Goal: Task Accomplishment & Management: Use online tool/utility

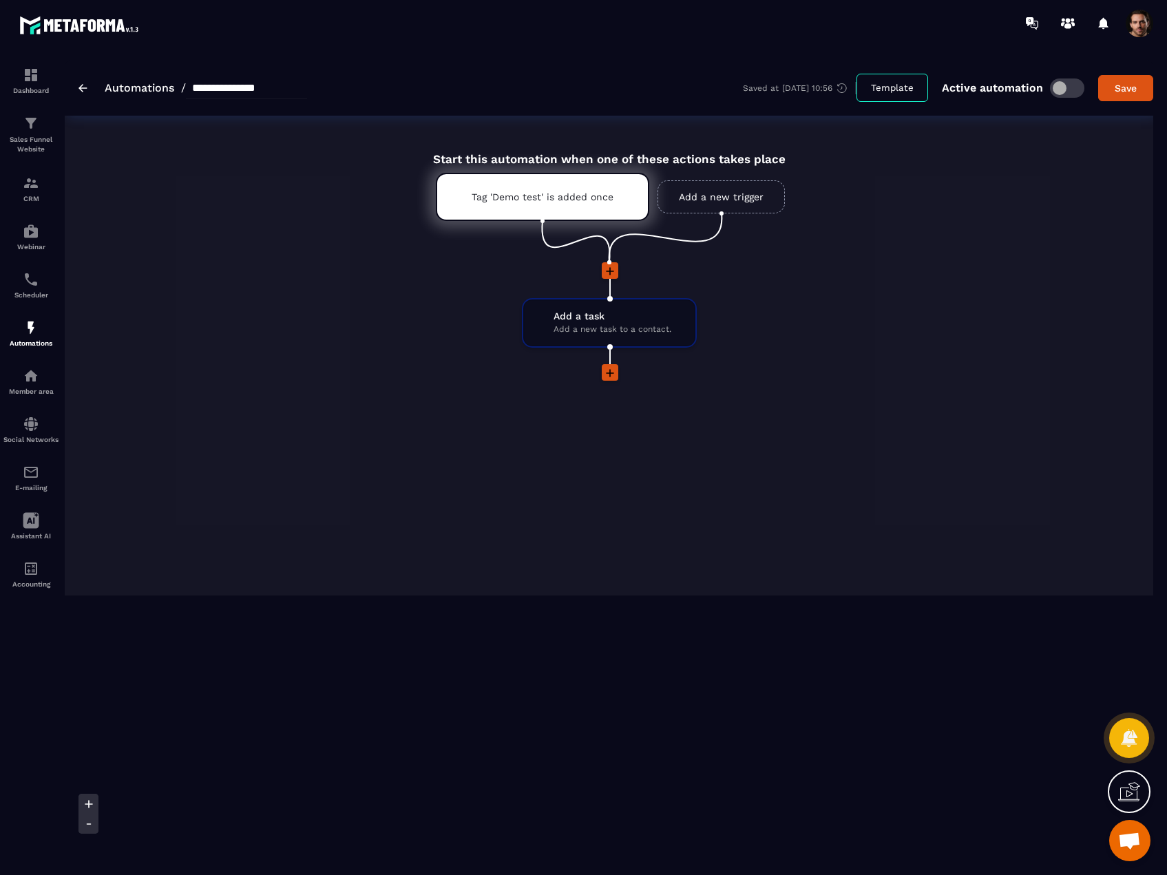
click at [85, 89] on img at bounding box center [83, 88] width 9 height 8
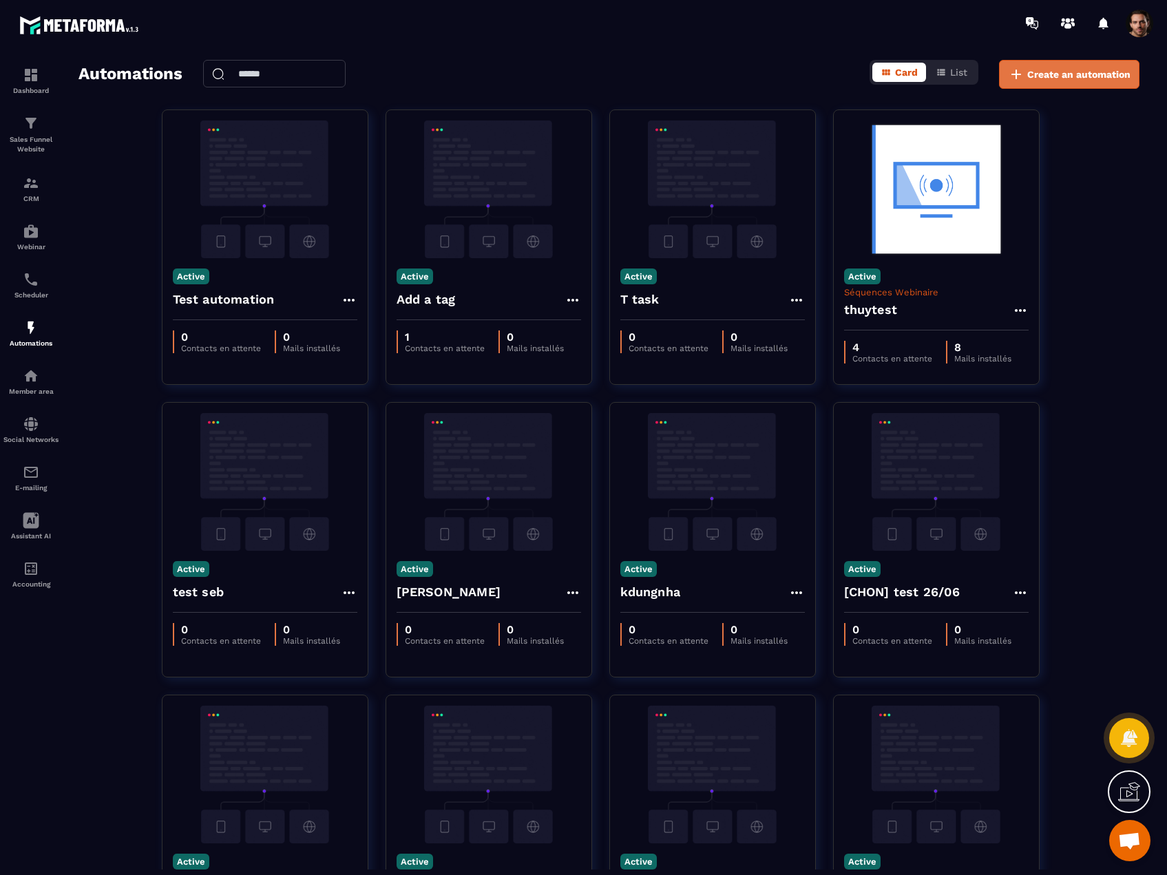
click at [1050, 72] on span "Create an automation" at bounding box center [1078, 74] width 103 height 14
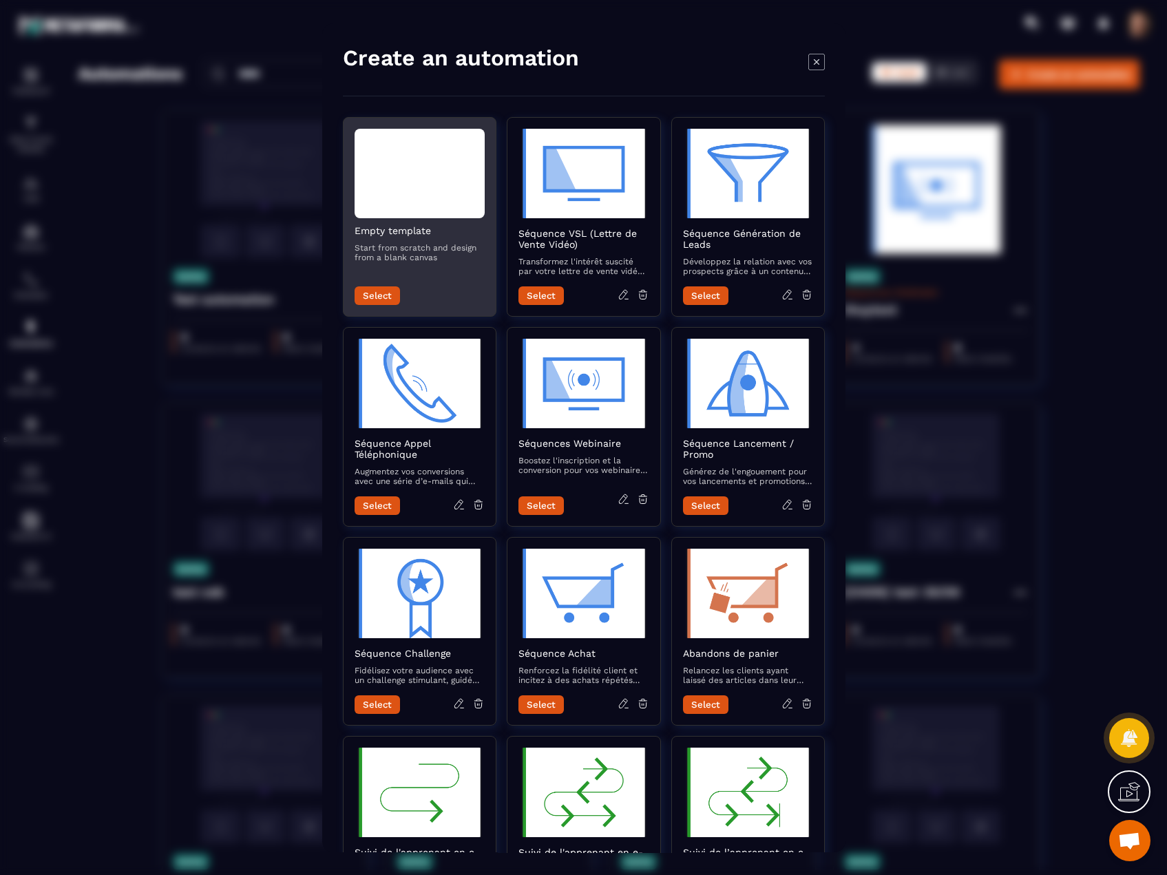
click at [437, 247] on p "Start from scratch and design from a blank canvas" at bounding box center [420, 252] width 130 height 19
click at [375, 298] on button "Select" at bounding box center [377, 295] width 45 height 19
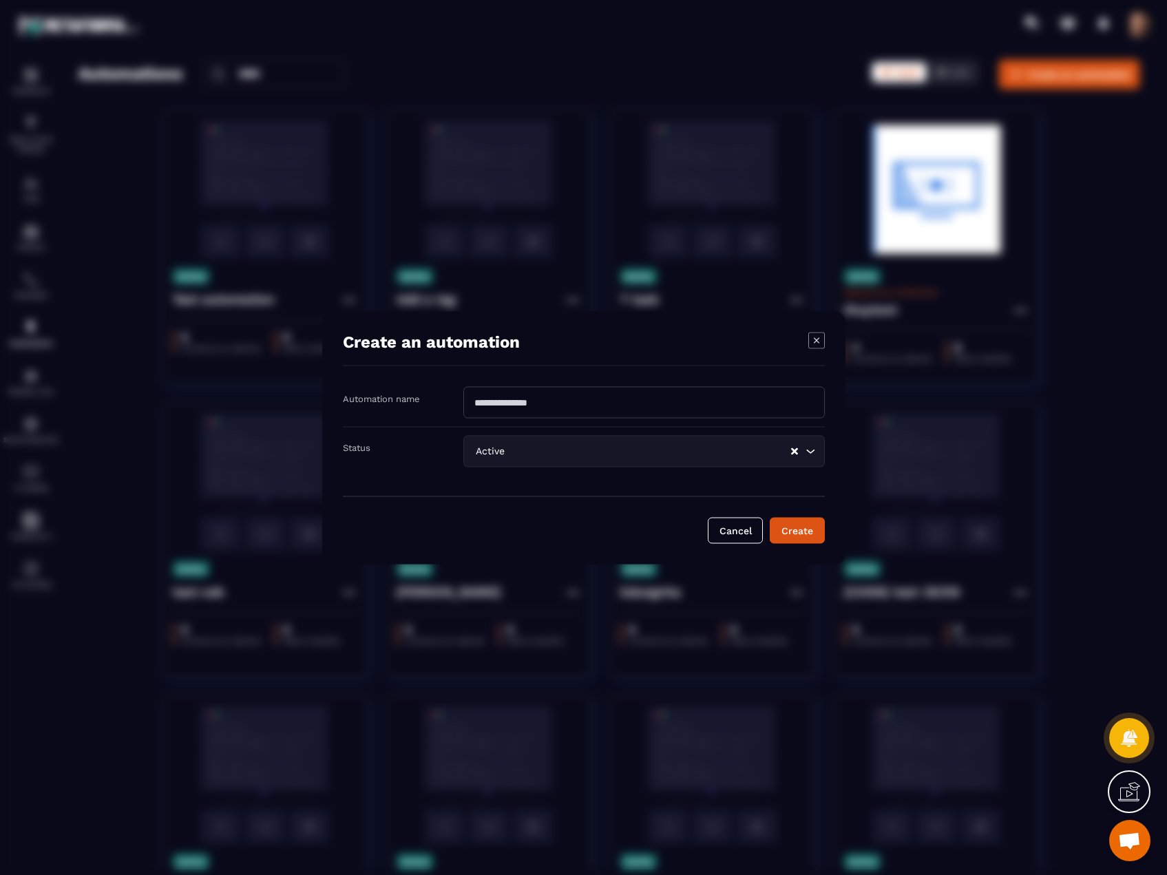
click at [525, 408] on input "Modal window" at bounding box center [644, 402] width 362 height 32
type input "**********"
click at [797, 527] on button "Create" at bounding box center [797, 530] width 55 height 26
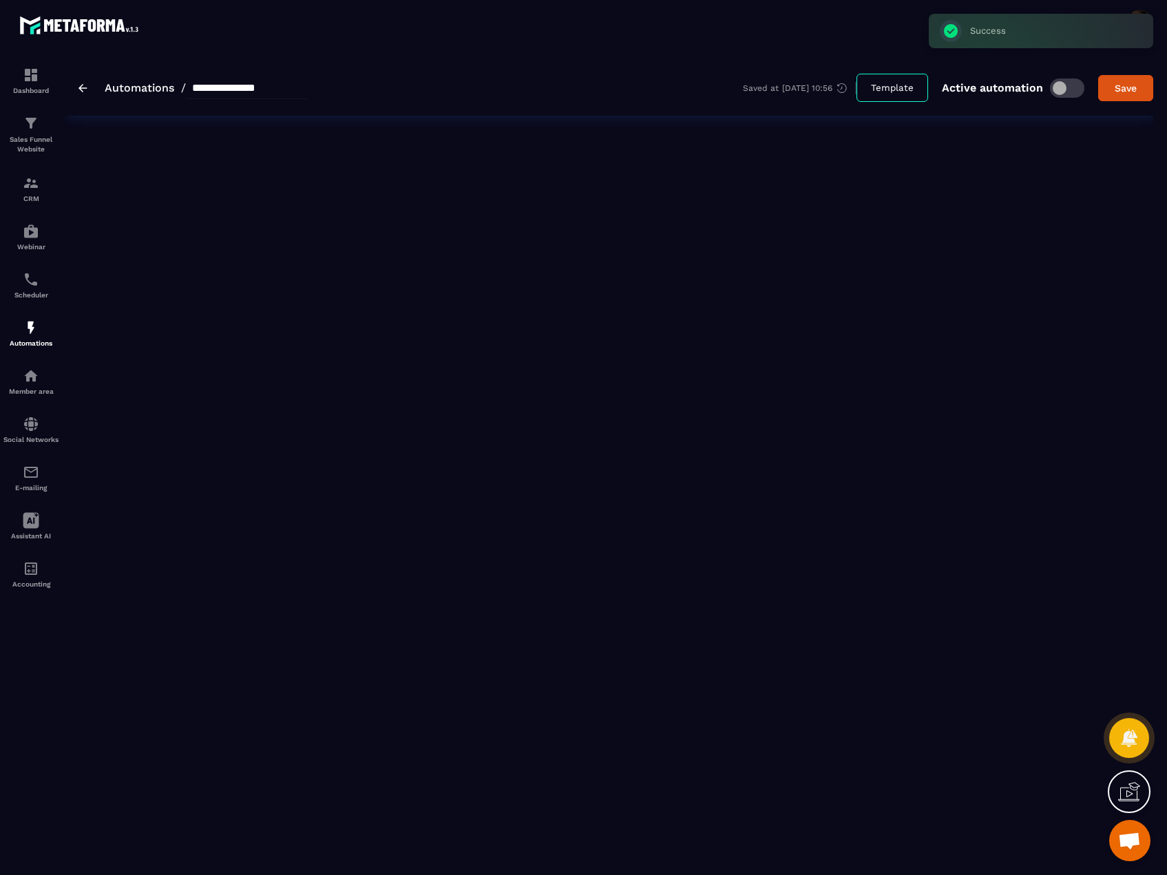
type input "**********"
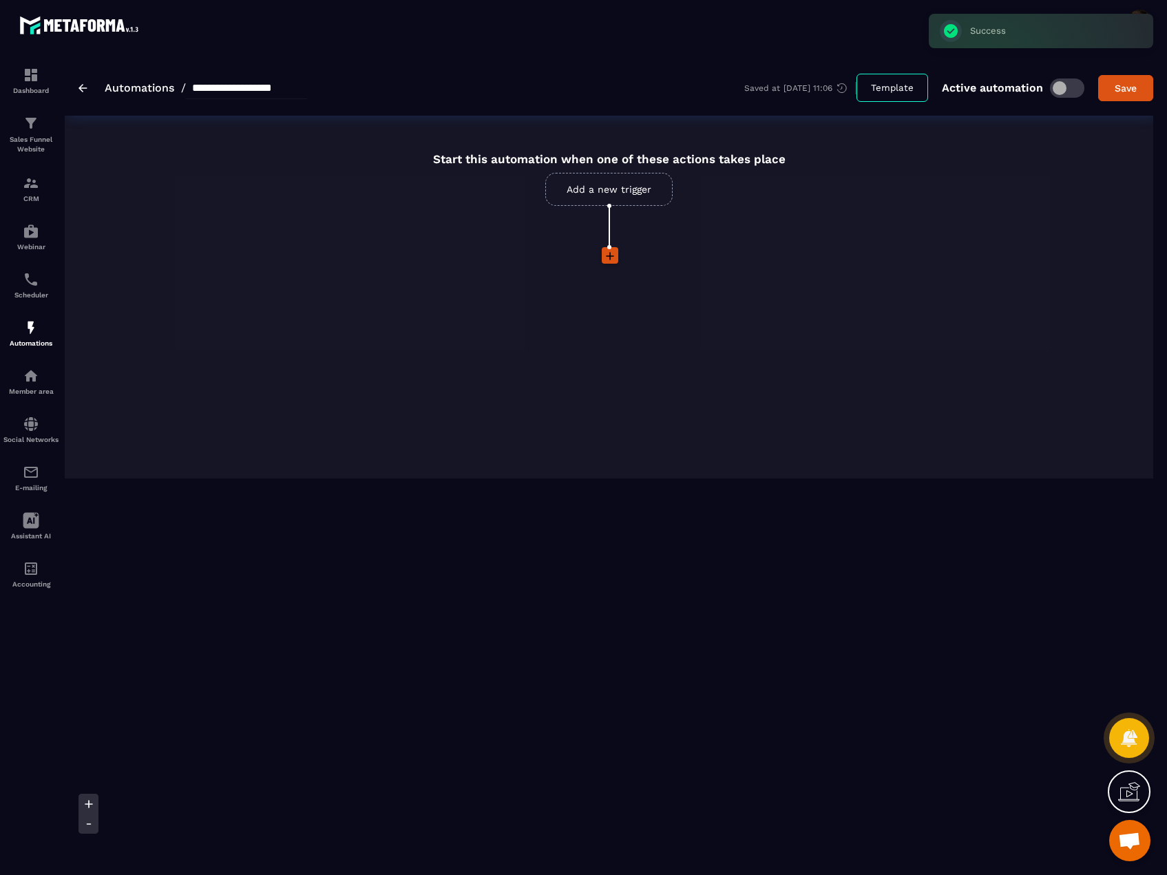
click at [608, 194] on link "Add a new trigger" at bounding box center [608, 189] width 127 height 33
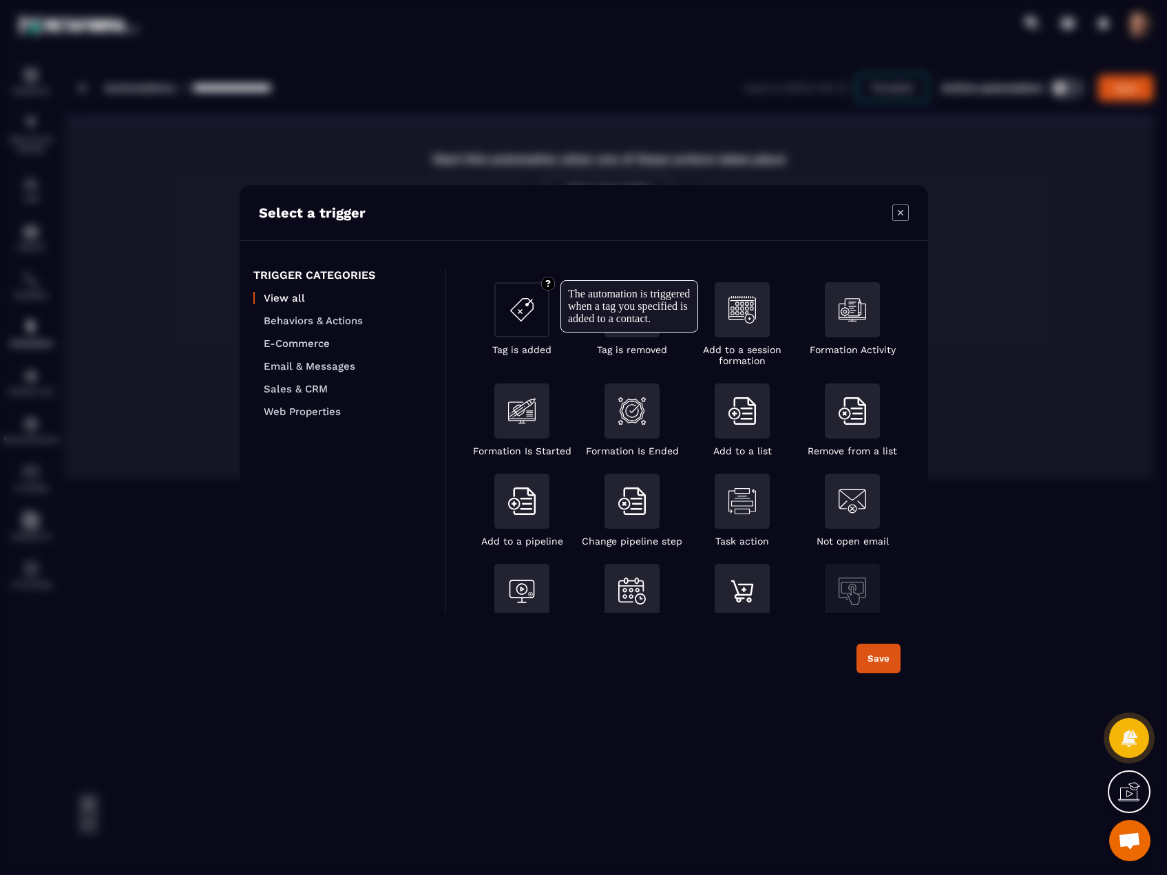
click at [523, 317] on img "Modal window" at bounding box center [522, 310] width 28 height 28
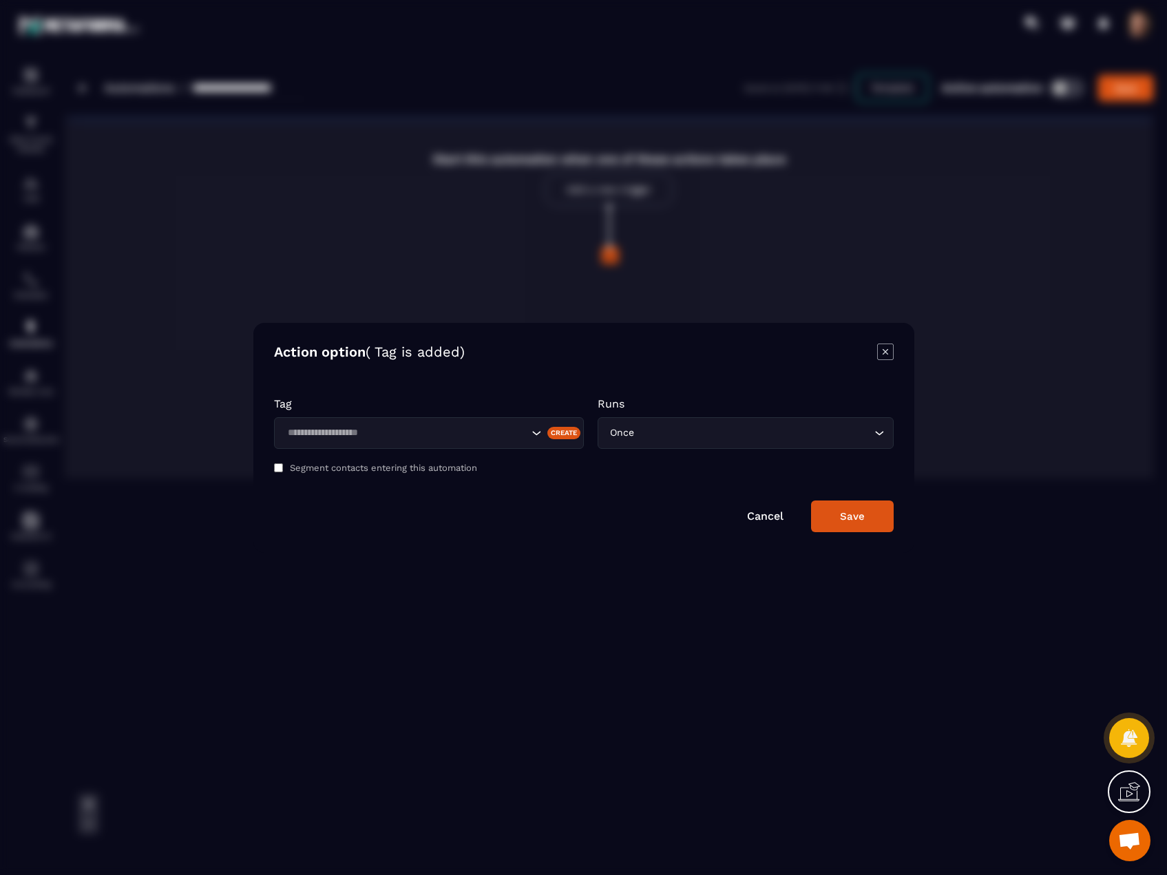
click at [406, 430] on input "Search for option" at bounding box center [405, 433] width 245 height 15
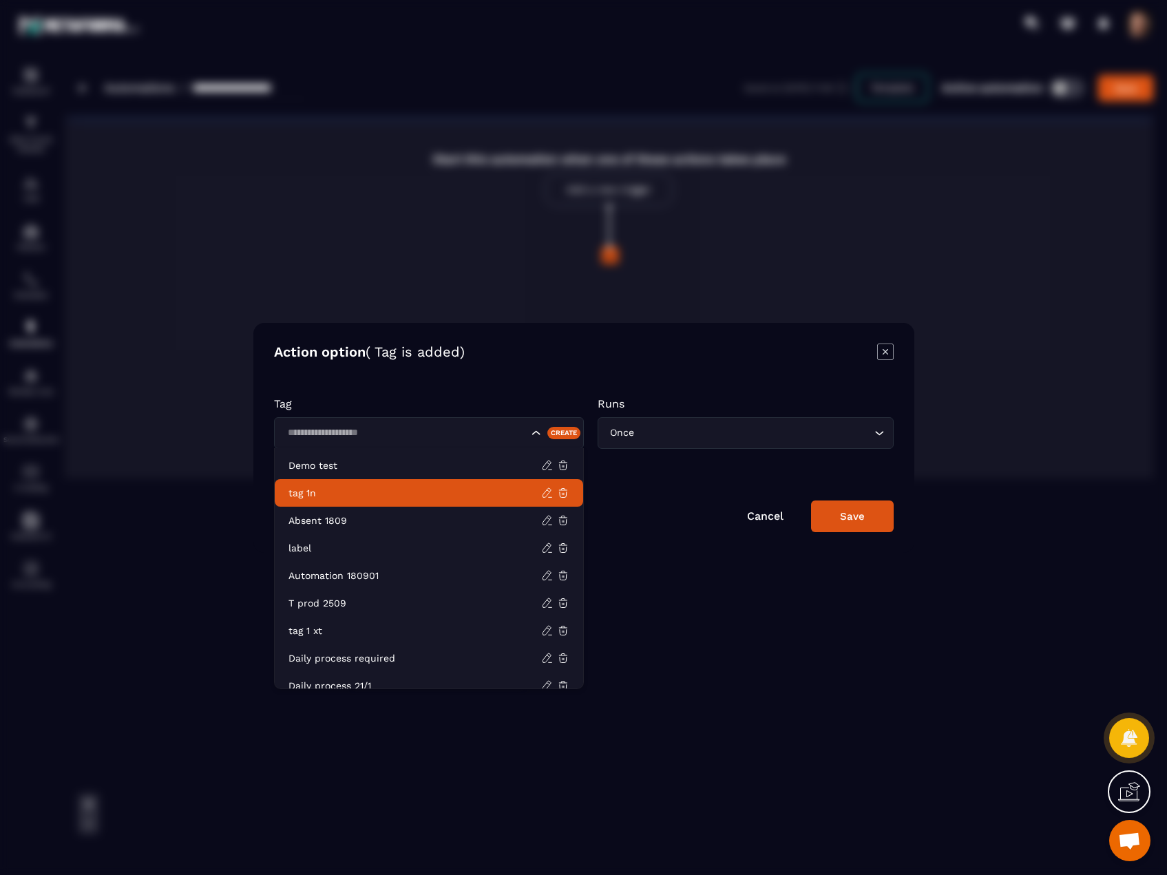
click at [365, 500] on li "tag 1n" at bounding box center [429, 493] width 309 height 28
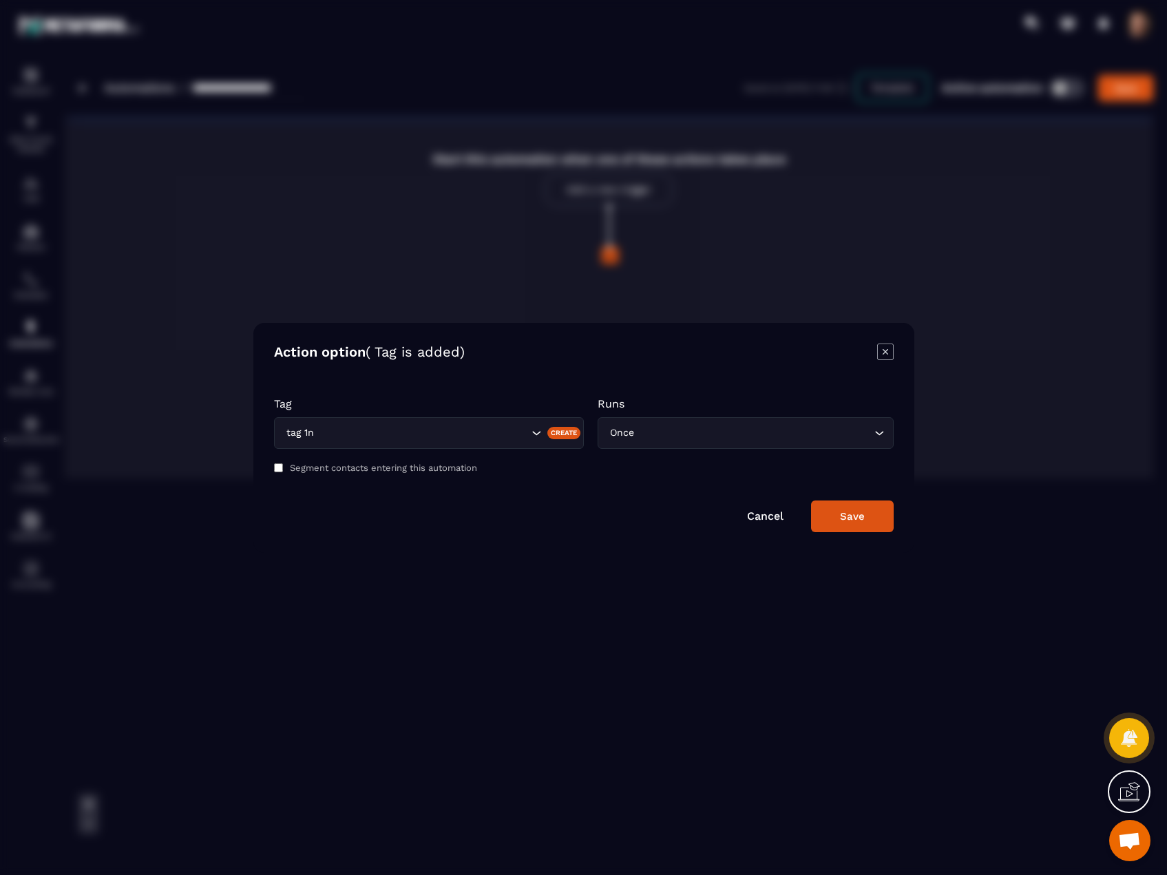
click at [882, 526] on button "Save" at bounding box center [852, 517] width 83 height 32
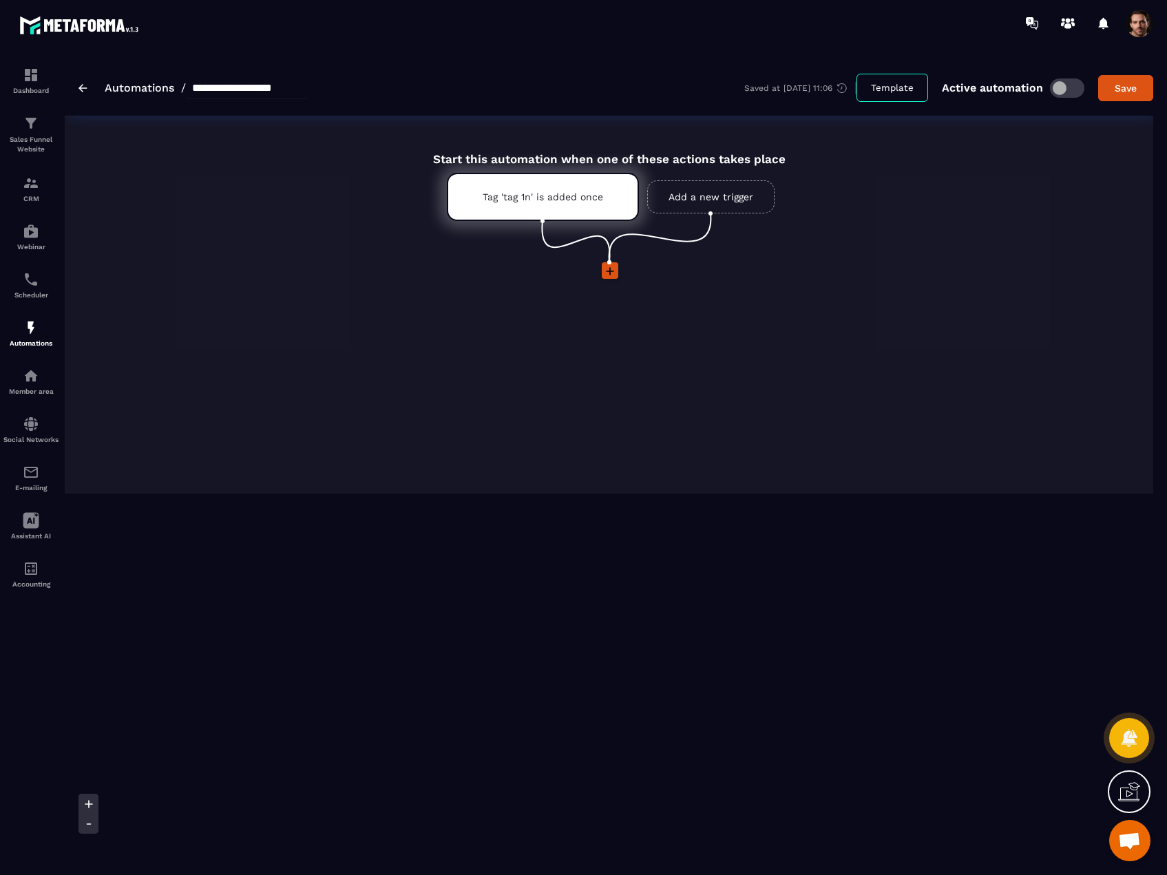
click at [615, 269] on icon at bounding box center [610, 271] width 14 height 14
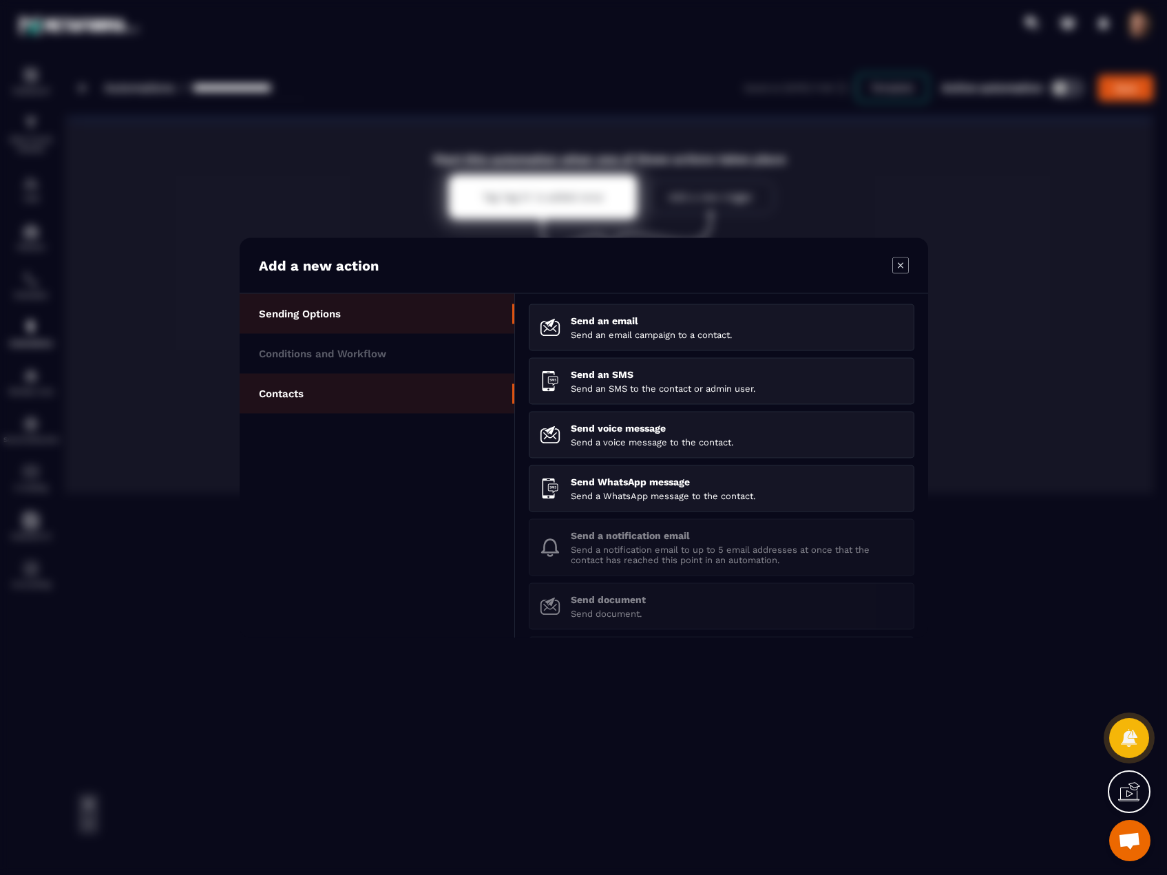
click at [353, 397] on li "Contacts" at bounding box center [377, 393] width 275 height 40
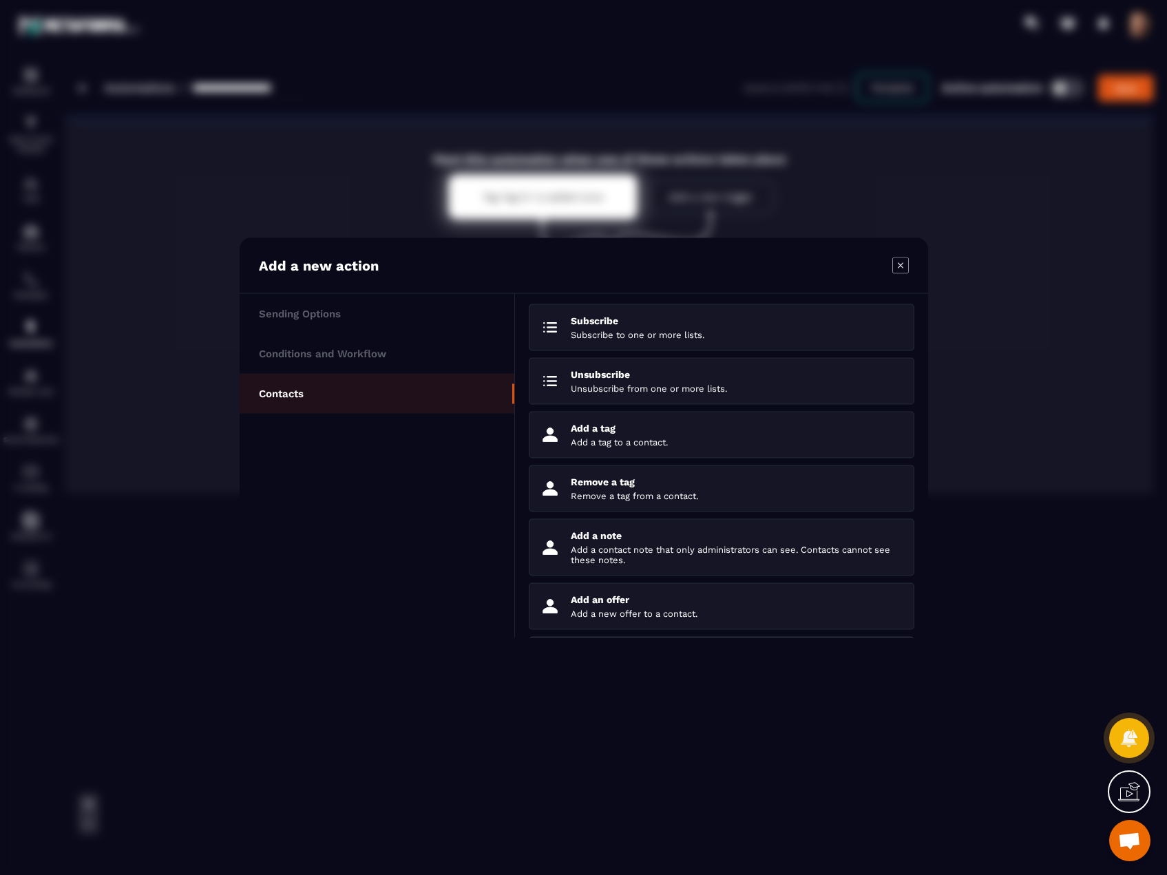
scroll to position [116, 0]
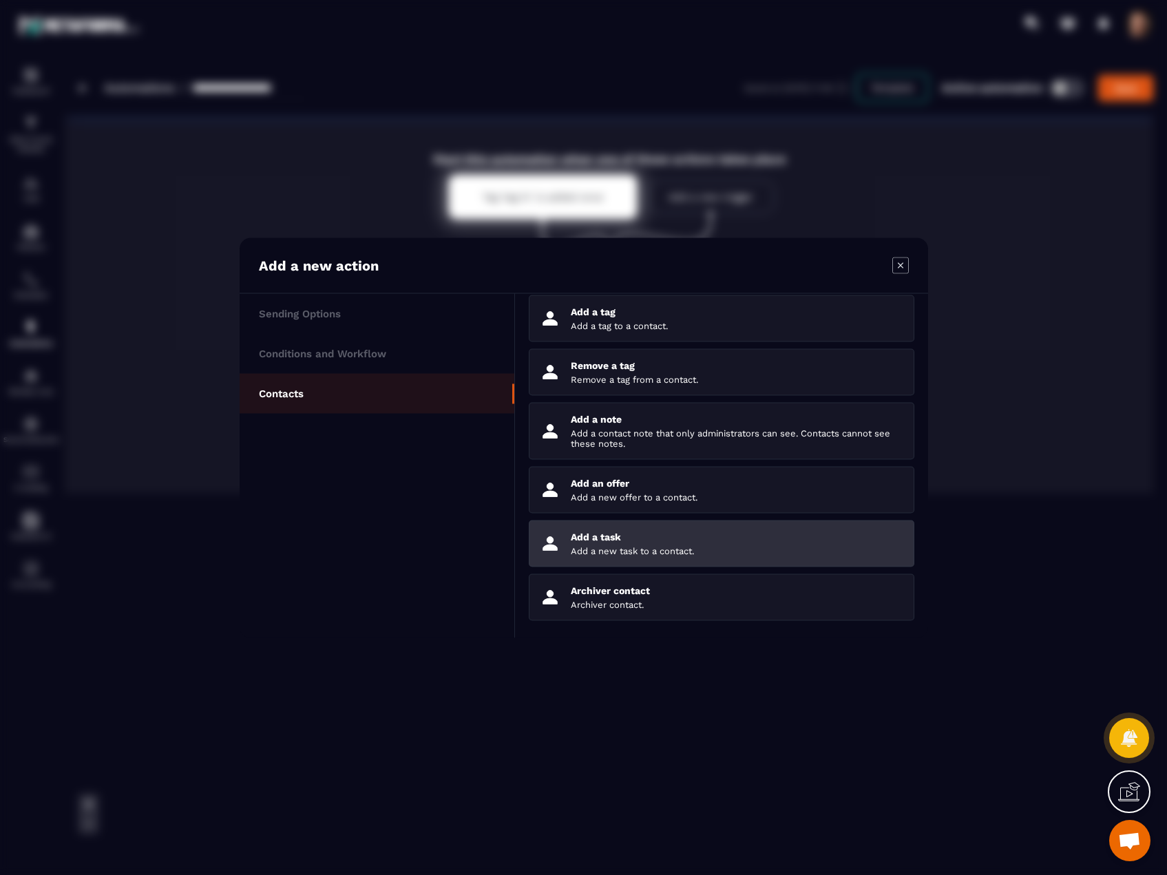
click at [629, 536] on p "Add a task" at bounding box center [737, 536] width 333 height 11
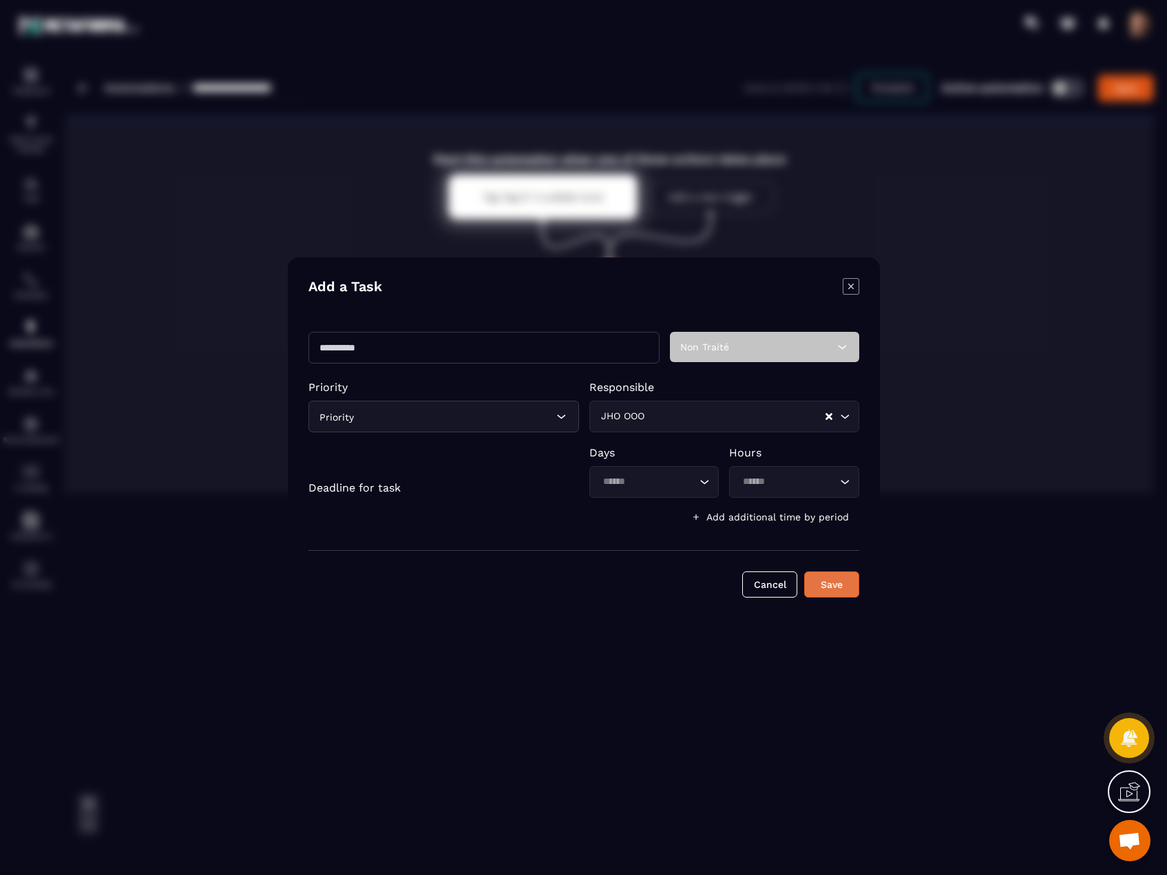
click at [822, 585] on button "Save" at bounding box center [831, 585] width 55 height 26
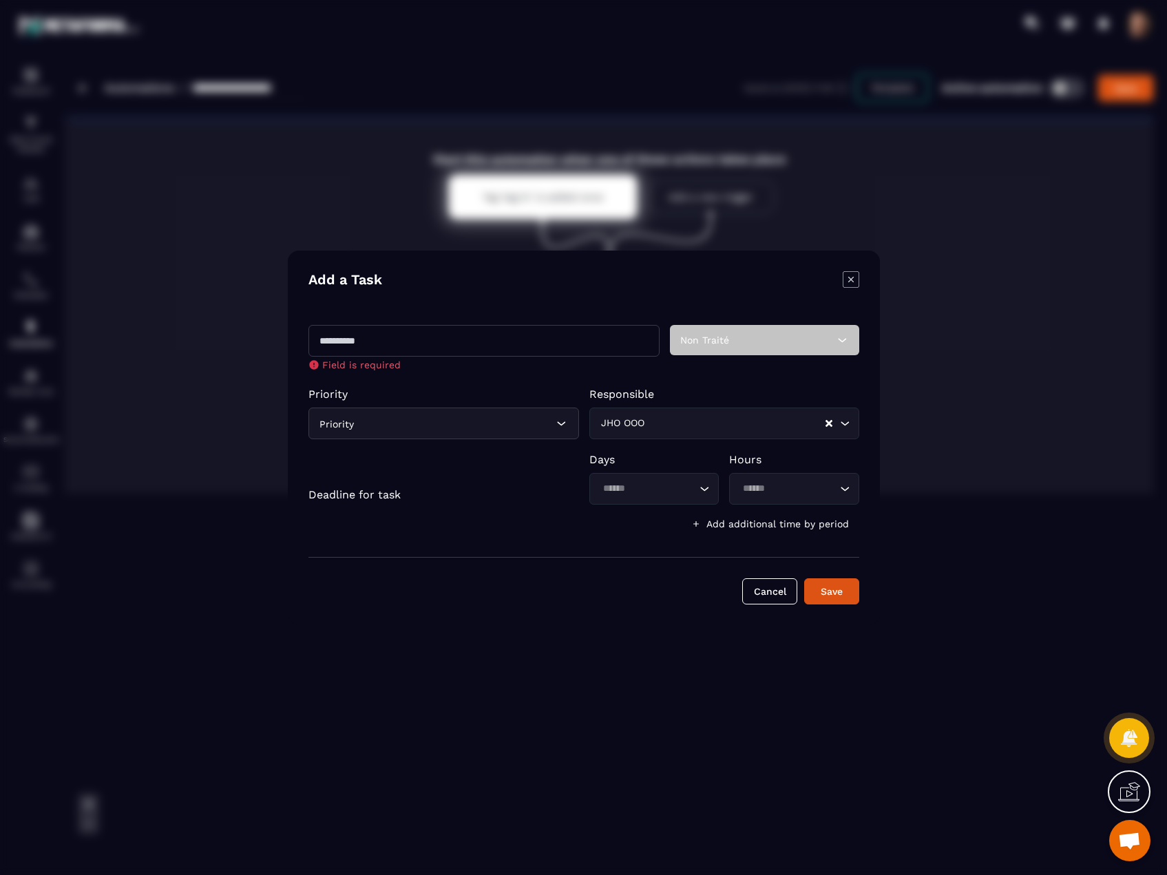
click at [448, 349] on input "Modal window" at bounding box center [484, 341] width 351 height 32
type input "*******"
click at [852, 587] on button "Save" at bounding box center [831, 591] width 55 height 26
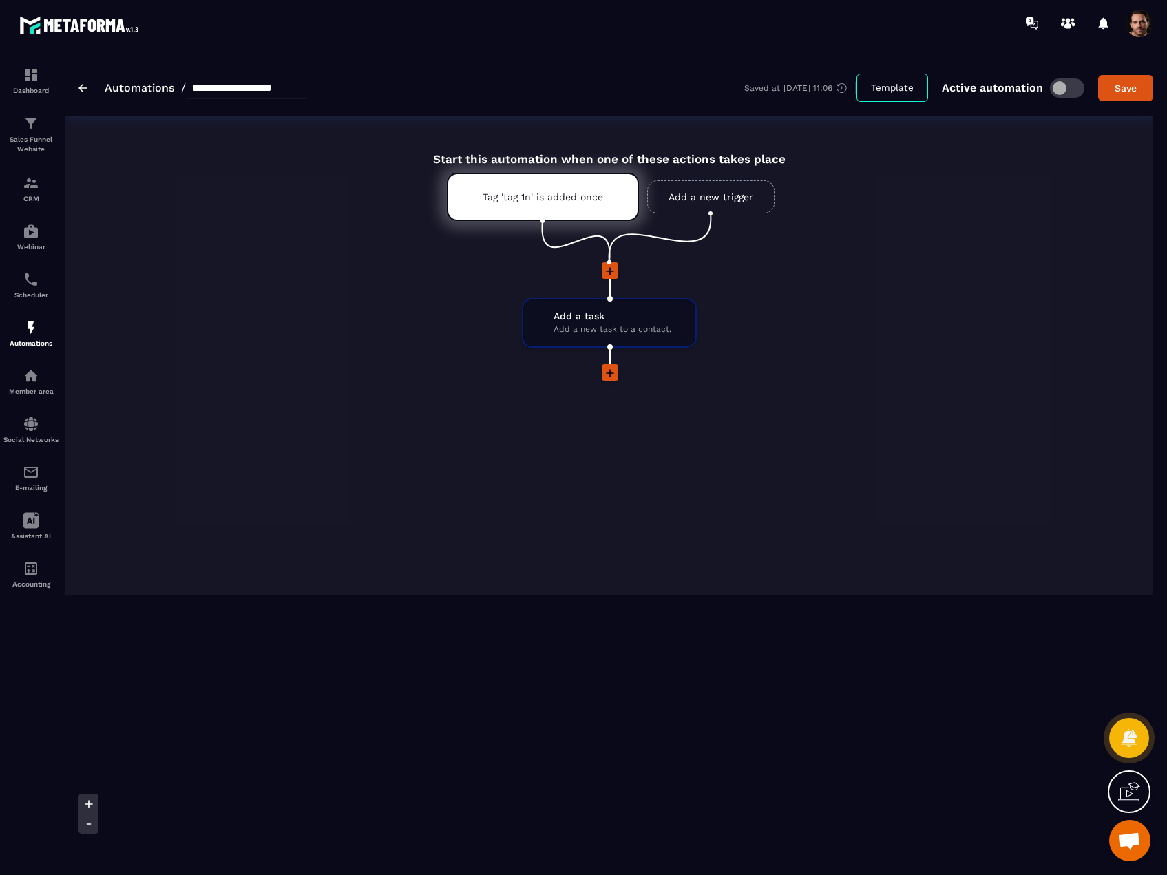
click at [1136, 25] on span at bounding box center [1140, 24] width 28 height 28
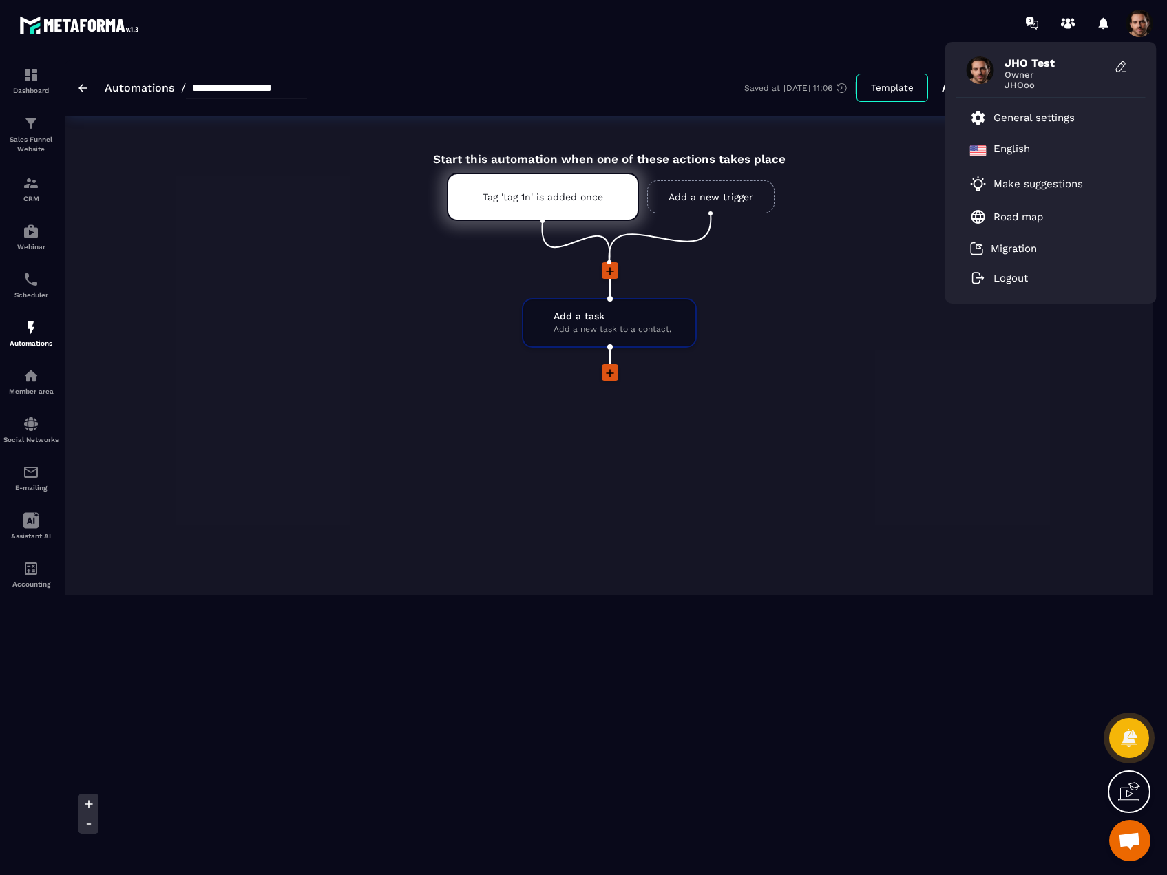
click at [1136, 25] on span at bounding box center [1140, 24] width 28 height 28
